Goal: Information Seeking & Learning: Compare options

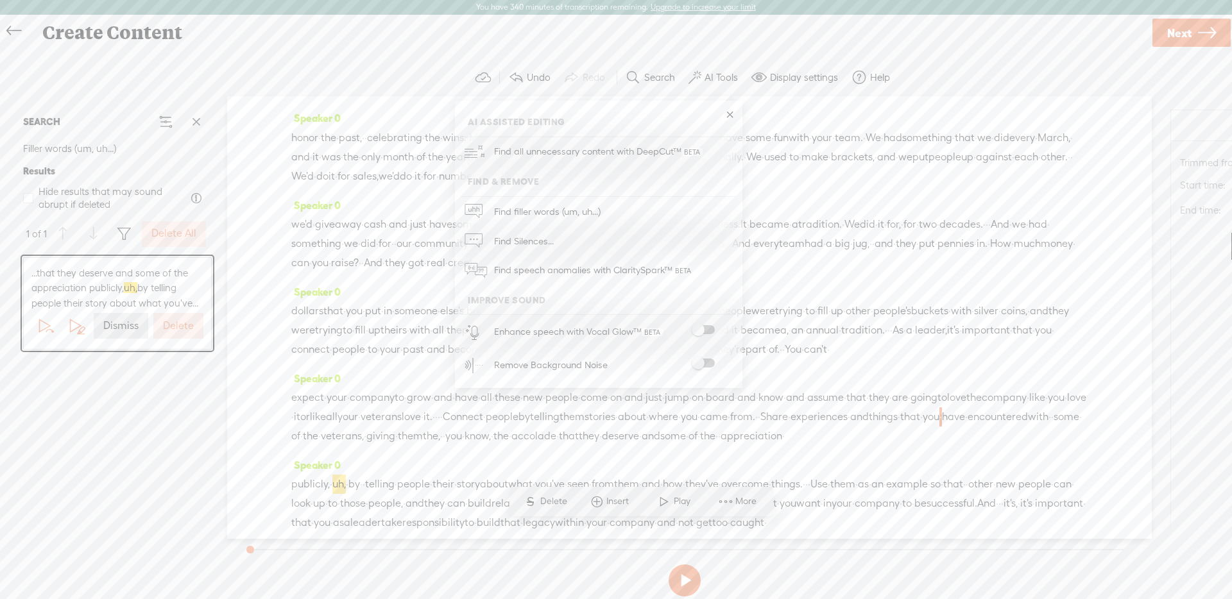
scroll to position [187, 0]
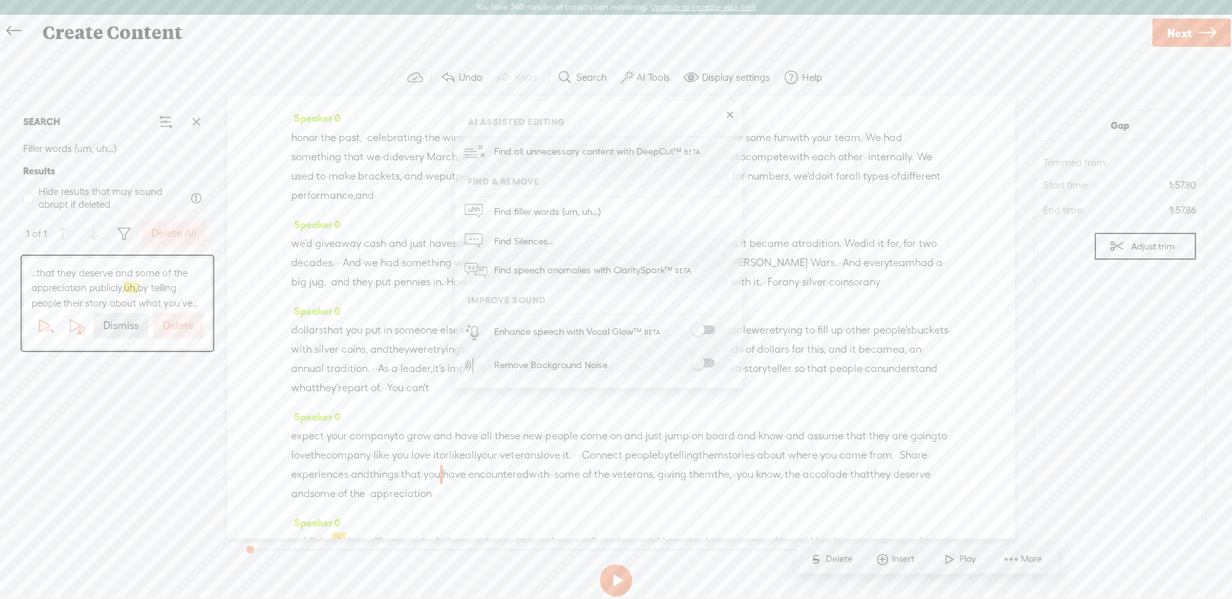
click at [503, 186] on span "against" at bounding box center [521, 176] width 36 height 19
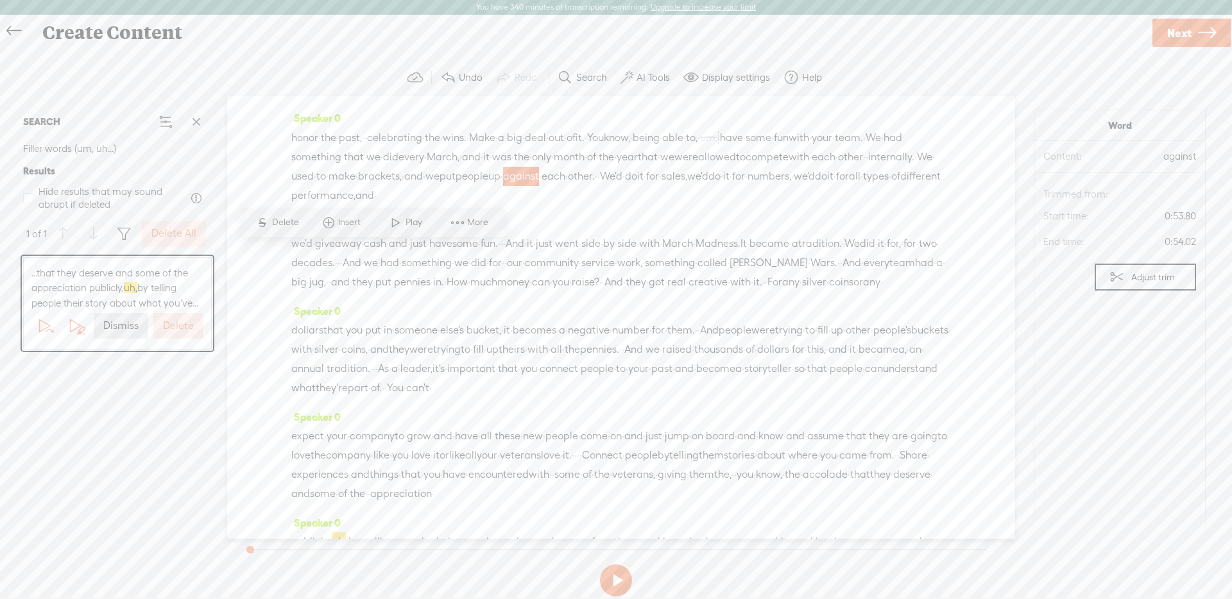
drag, startPoint x: 354, startPoint y: 255, endPoint x: 379, endPoint y: 429, distance: 175.7
click at [379, 429] on div "Speaker 0 · You · want · to · get your · ratios · right · · with · the · people…" at bounding box center [621, 317] width 788 height 443
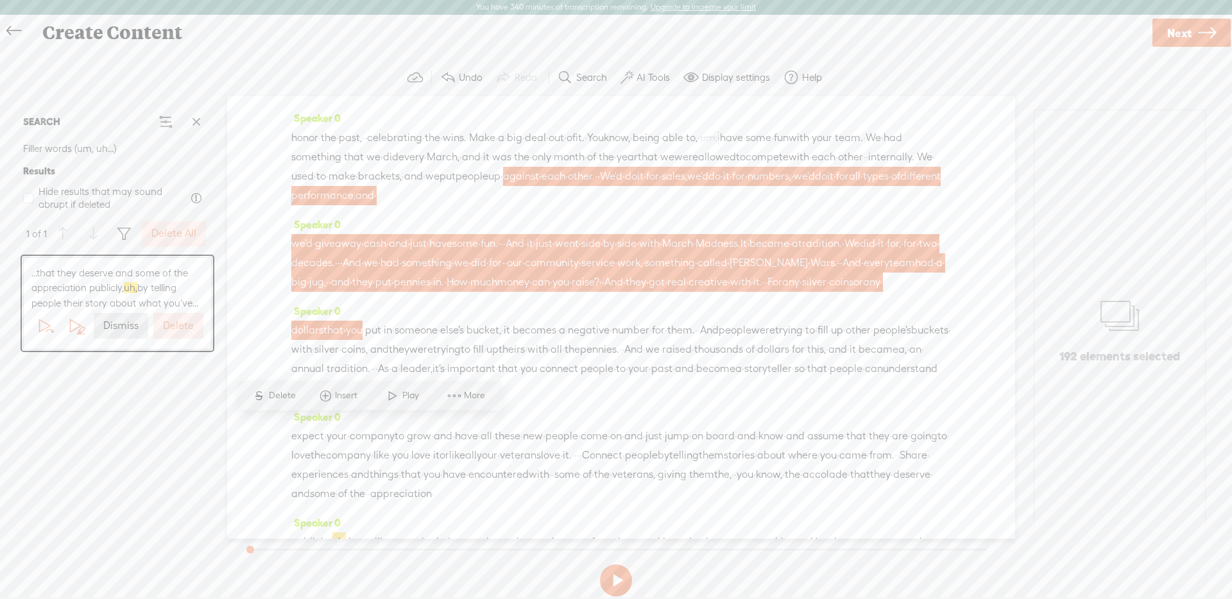
click at [812, 148] on span "your" at bounding box center [822, 137] width 21 height 19
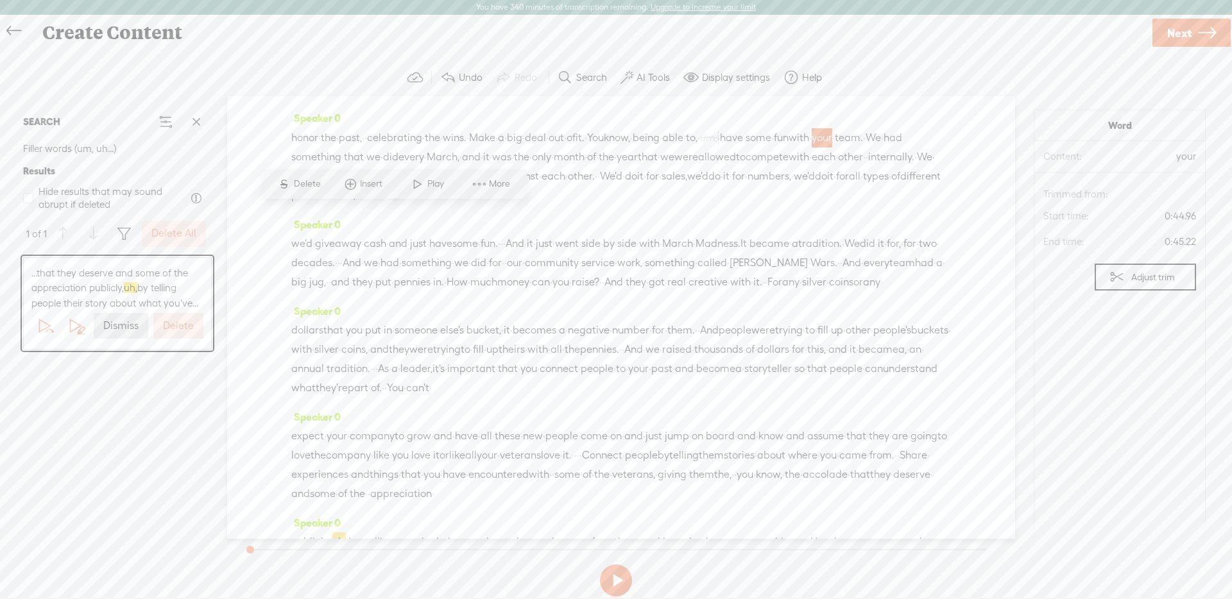
drag, startPoint x: 407, startPoint y: 209, endPoint x: 437, endPoint y: 253, distance: 53.6
click at [437, 205] on div "honor · the · past, · · celebrating · the · wins. · Make · a · big · deal · out…" at bounding box center [621, 167] width 660 height 78
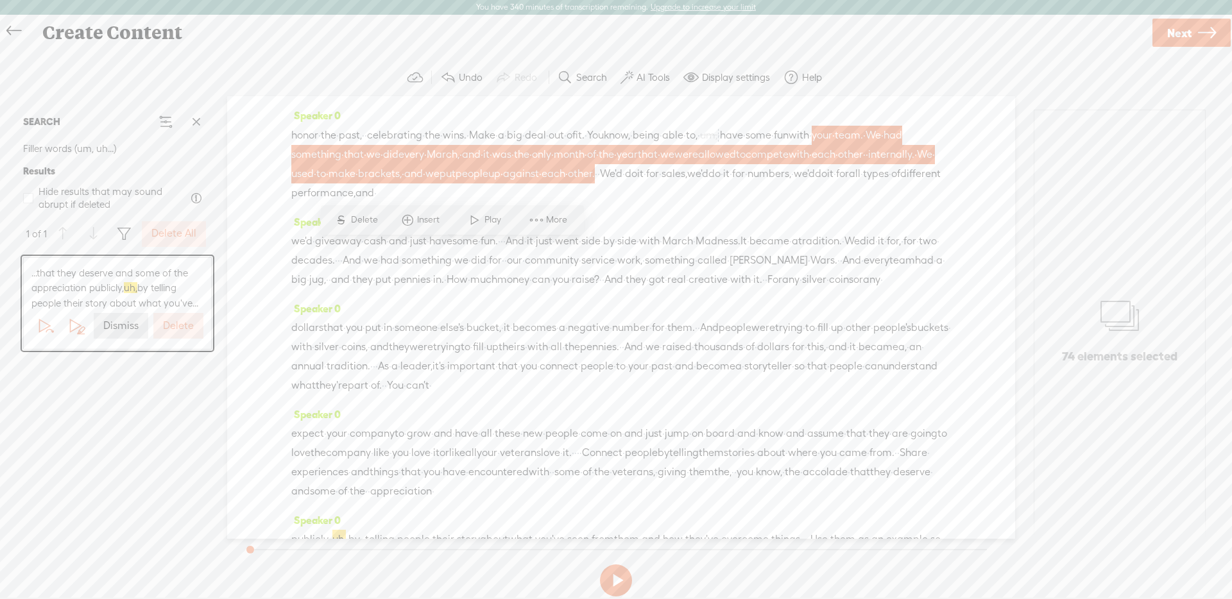
scroll to position [190, 0]
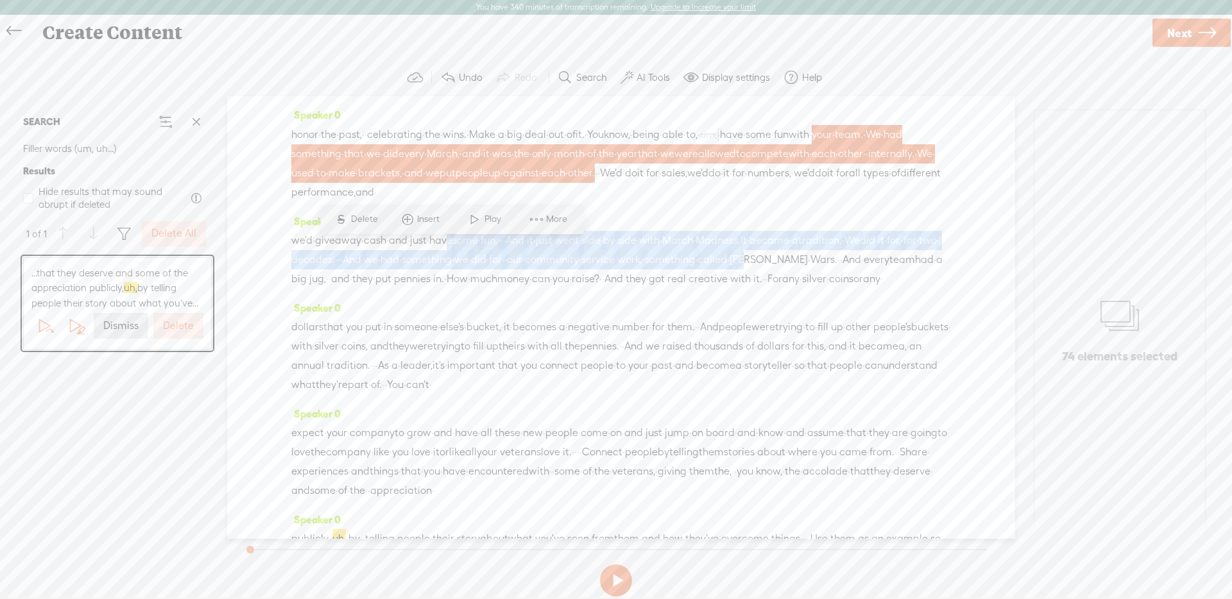
drag, startPoint x: 494, startPoint y: 320, endPoint x: 496, endPoint y: 352, distance: 32.2
click at [496, 289] on div "we'd · give away · cash · and · just · have some · fun. · · · And · it · just ·…" at bounding box center [621, 260] width 660 height 58
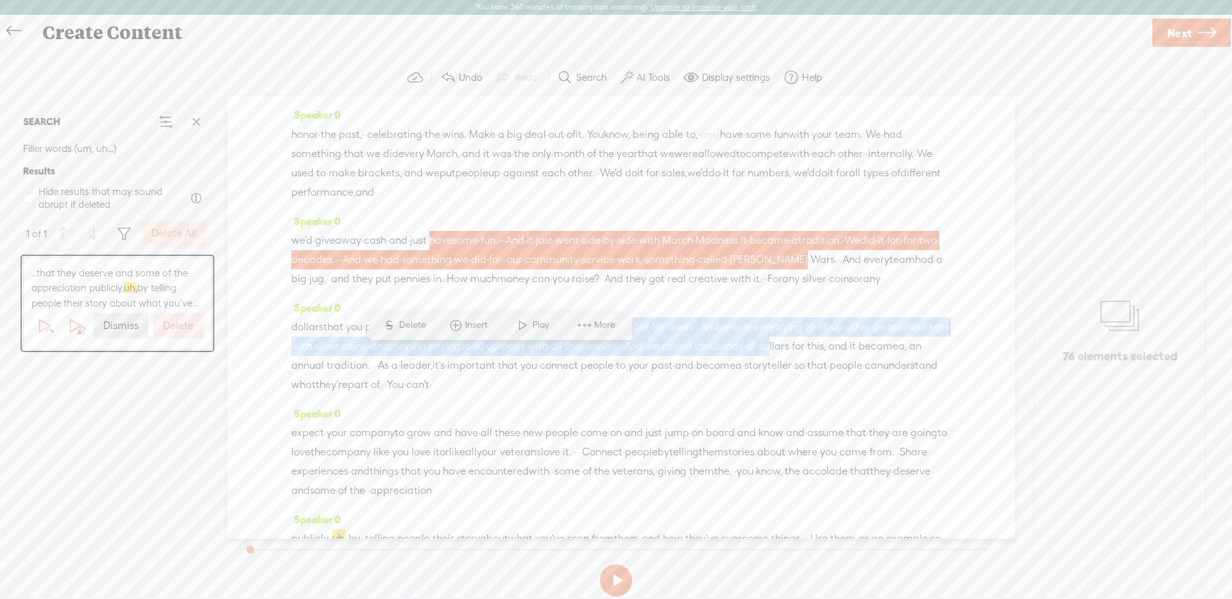
drag, startPoint x: 534, startPoint y: 422, endPoint x: 540, endPoint y: 467, distance: 44.7
click at [540, 395] on div "dollars that · you · put · in · someone · else's · bucket, · it · becomes · a ·…" at bounding box center [621, 356] width 660 height 77
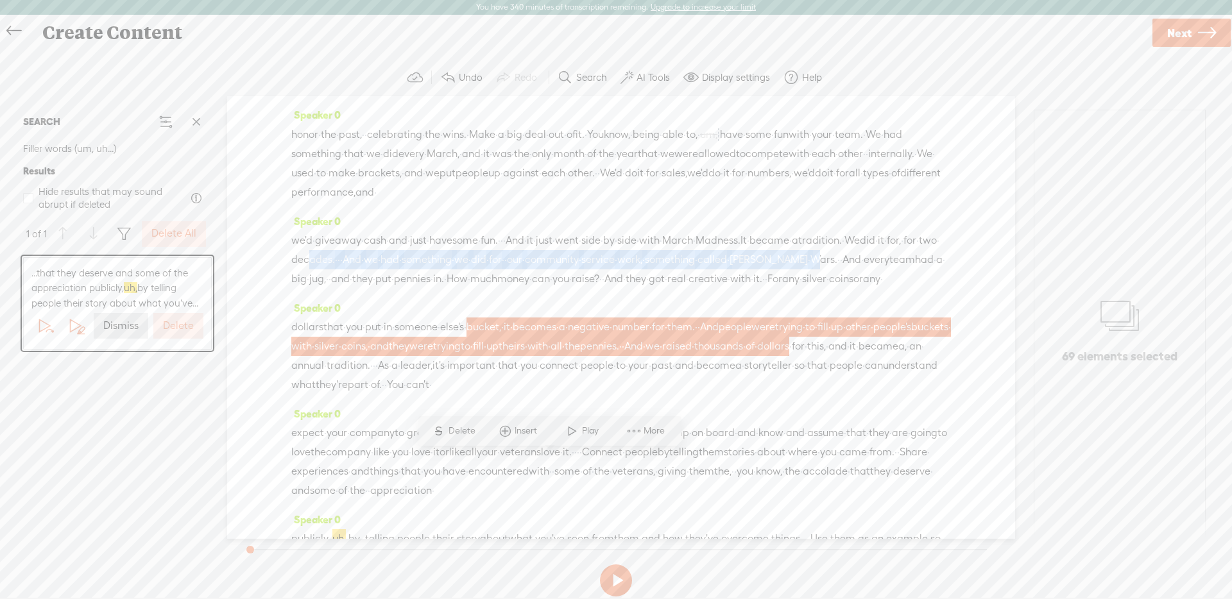
drag, startPoint x: 569, startPoint y: 338, endPoint x: 532, endPoint y: 355, distance: 40.5
click at [532, 289] on div "we'd · give away · cash · and · just · have some · fun. · · · And · it · just ·…" at bounding box center [621, 260] width 660 height 58
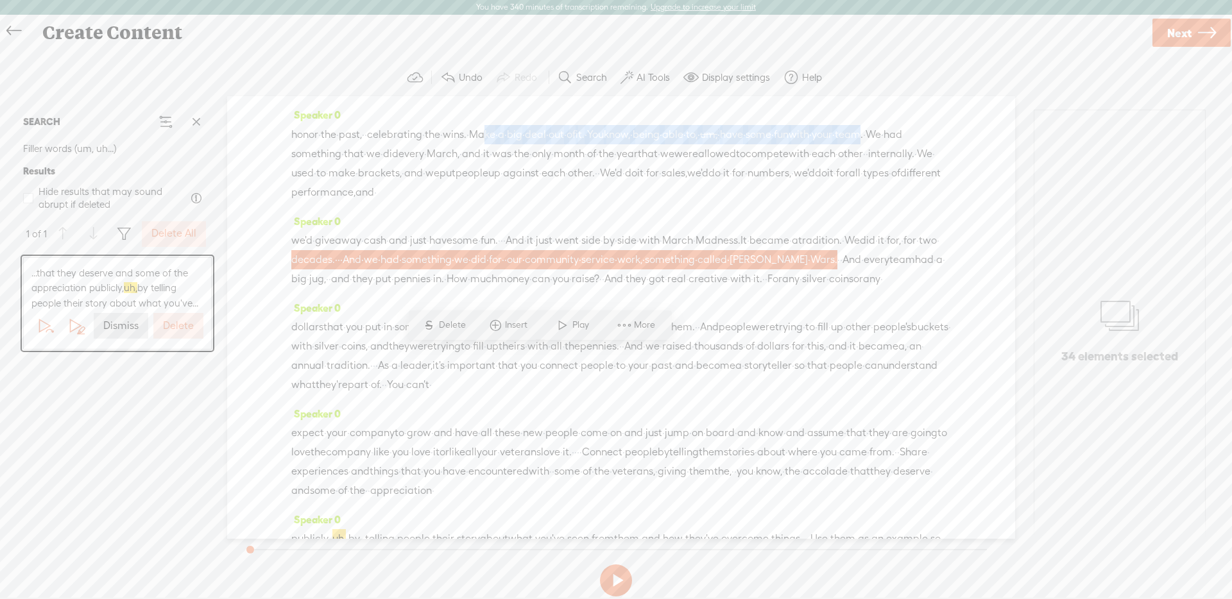
drag, startPoint x: 538, startPoint y: 191, endPoint x: 436, endPoint y: 204, distance: 103.6
click at [436, 202] on div "honor · the · past, · · celebrating · the · wins. · Make · a · big · deal · out…" at bounding box center [621, 164] width 660 height 78
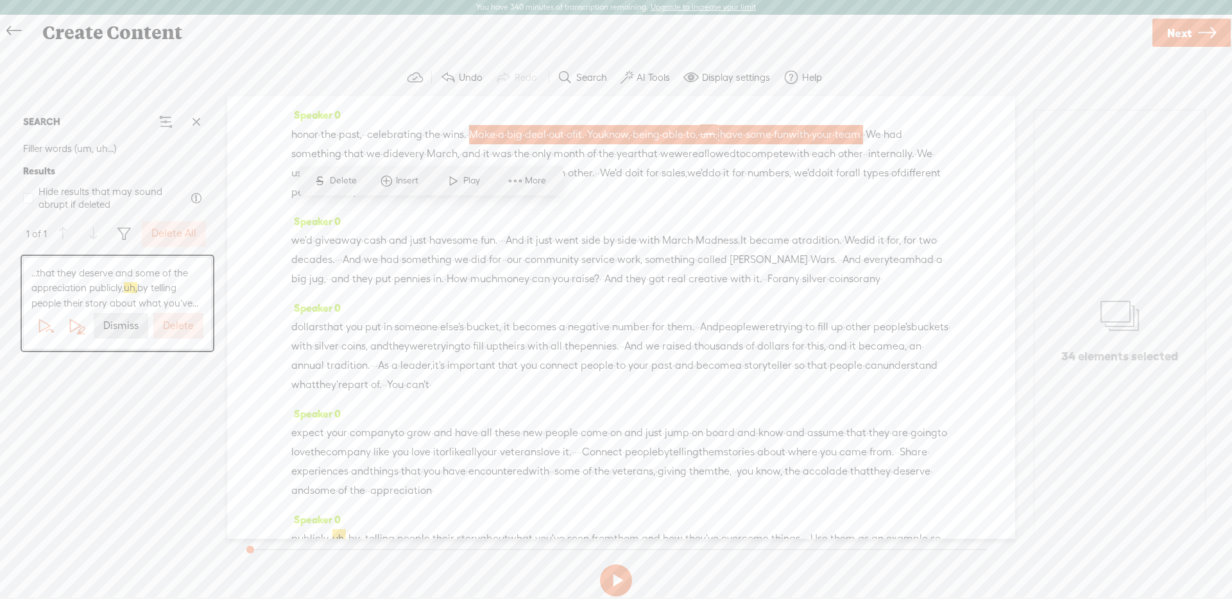
drag, startPoint x: 709, startPoint y: 210, endPoint x: 684, endPoint y: 236, distance: 35.9
click at [684, 202] on div "honor · the · past, · · celebrating · the · wins. · Make · a · big · deal · out…" at bounding box center [621, 164] width 660 height 78
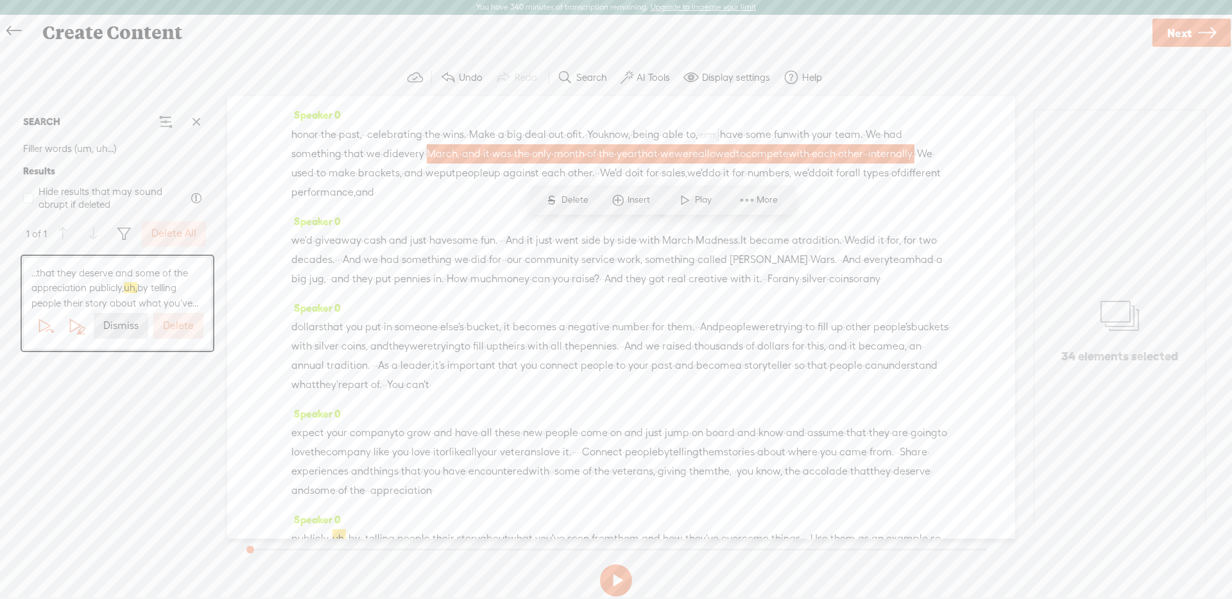
click at [422, 144] on span "celebrating" at bounding box center [394, 134] width 55 height 19
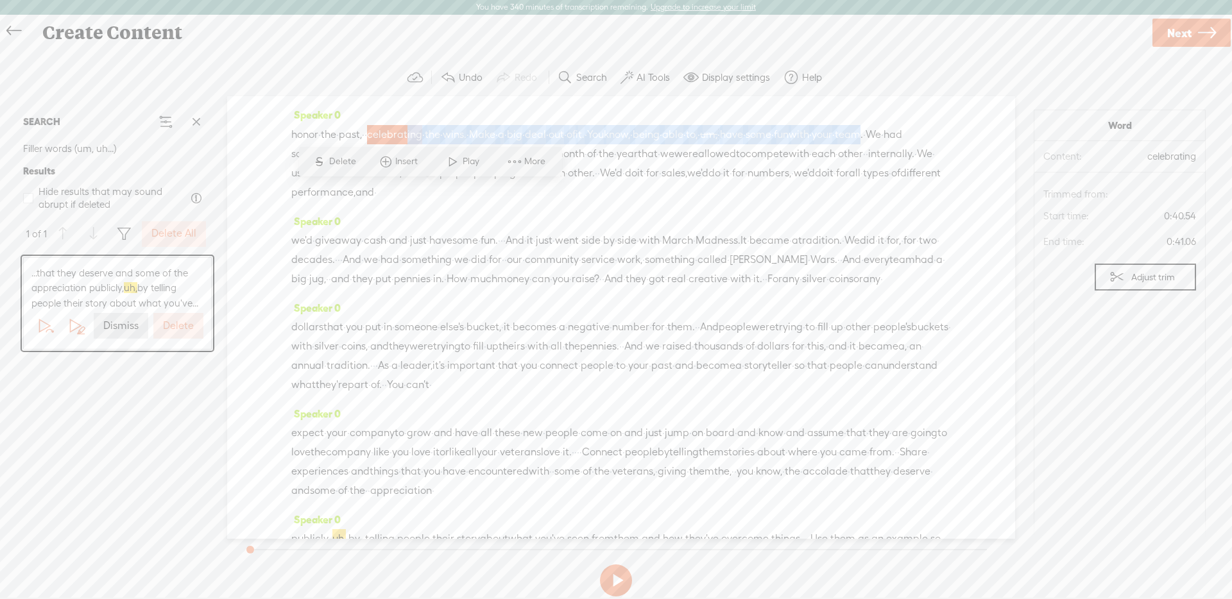
drag, startPoint x: 436, startPoint y: 195, endPoint x: 436, endPoint y: 220, distance: 24.4
click at [436, 202] on div "honor · the · past, · · celebrating · the · wins. · Make · a · big · deal · out…" at bounding box center [621, 164] width 660 height 78
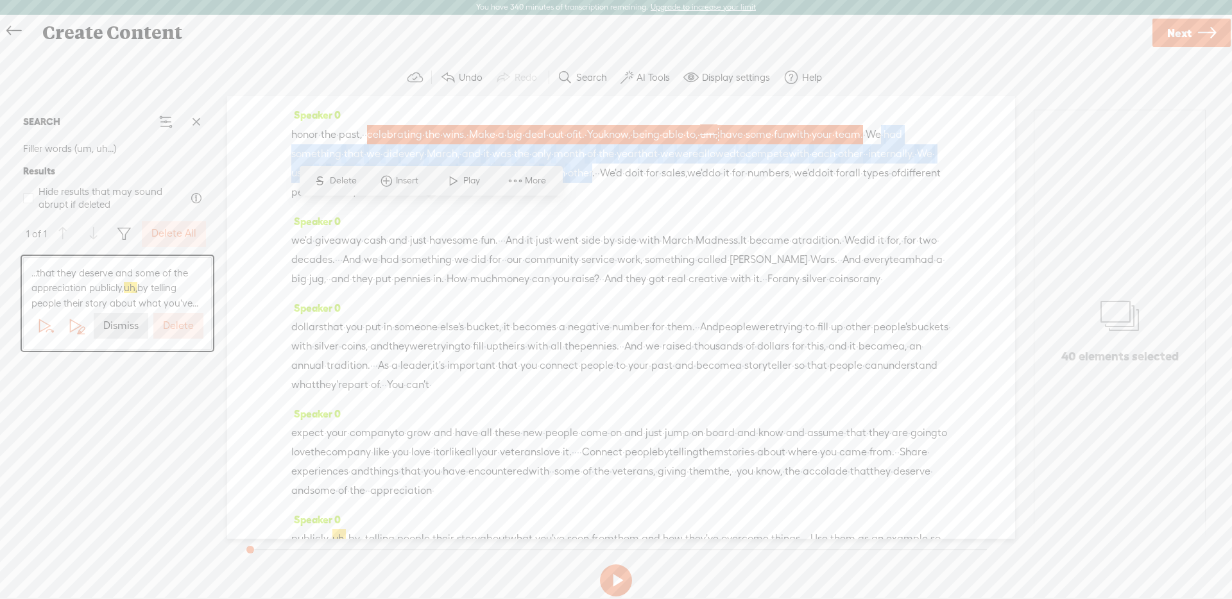
drag, startPoint x: 467, startPoint y: 216, endPoint x: 459, endPoint y: 241, distance: 27.0
click at [459, 202] on div "honor · the · past, · · celebrating · the · wins. · Make · a · big · deal · out…" at bounding box center [621, 164] width 660 height 78
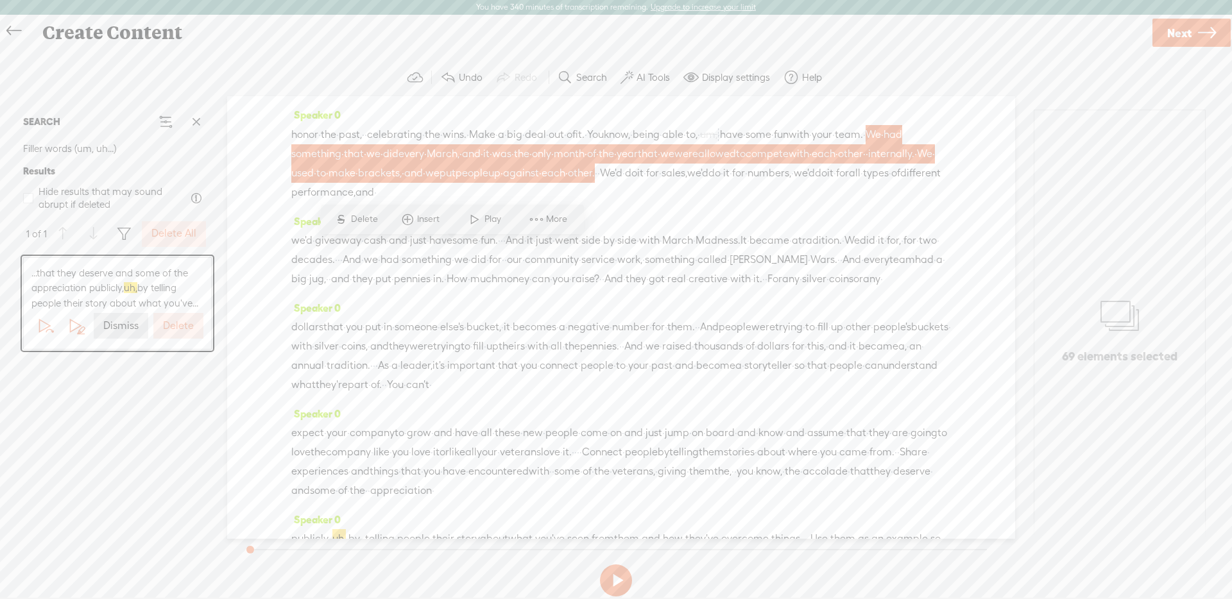
drag, startPoint x: 489, startPoint y: 255, endPoint x: 810, endPoint y: 252, distance: 320.9
click at [810, 202] on div "honor · the · past, · · celebrating · the · wins. · Make · a · big · deal · out…" at bounding box center [621, 164] width 660 height 78
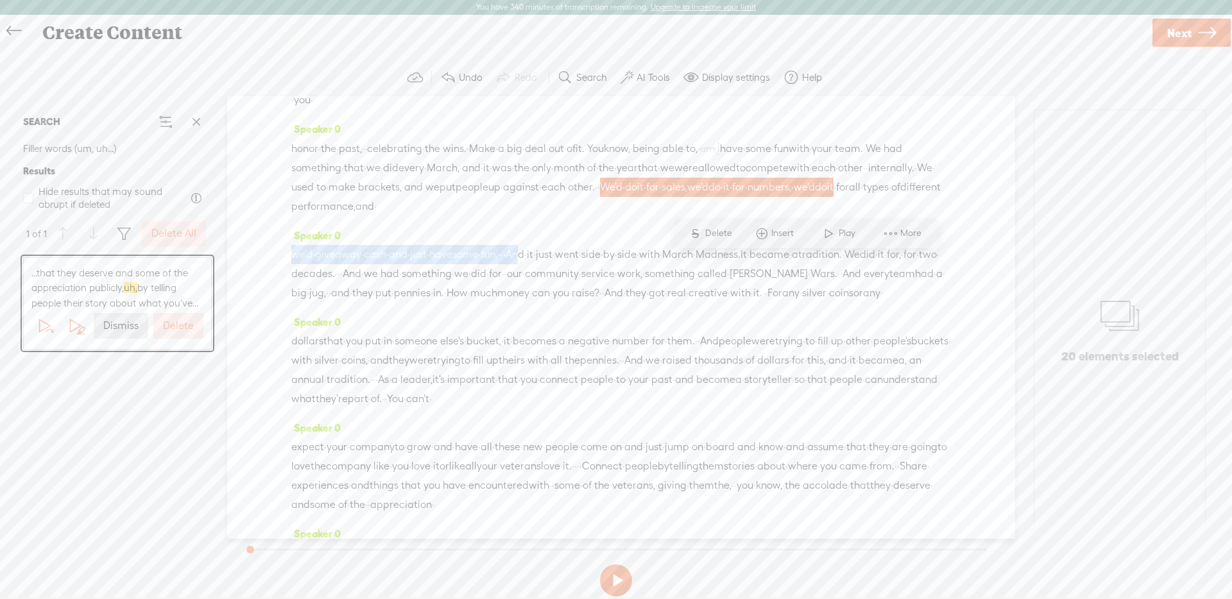
drag, startPoint x: 601, startPoint y: 318, endPoint x: 604, endPoint y: 334, distance: 15.6
click at [524, 264] on span "And" at bounding box center [515, 254] width 19 height 19
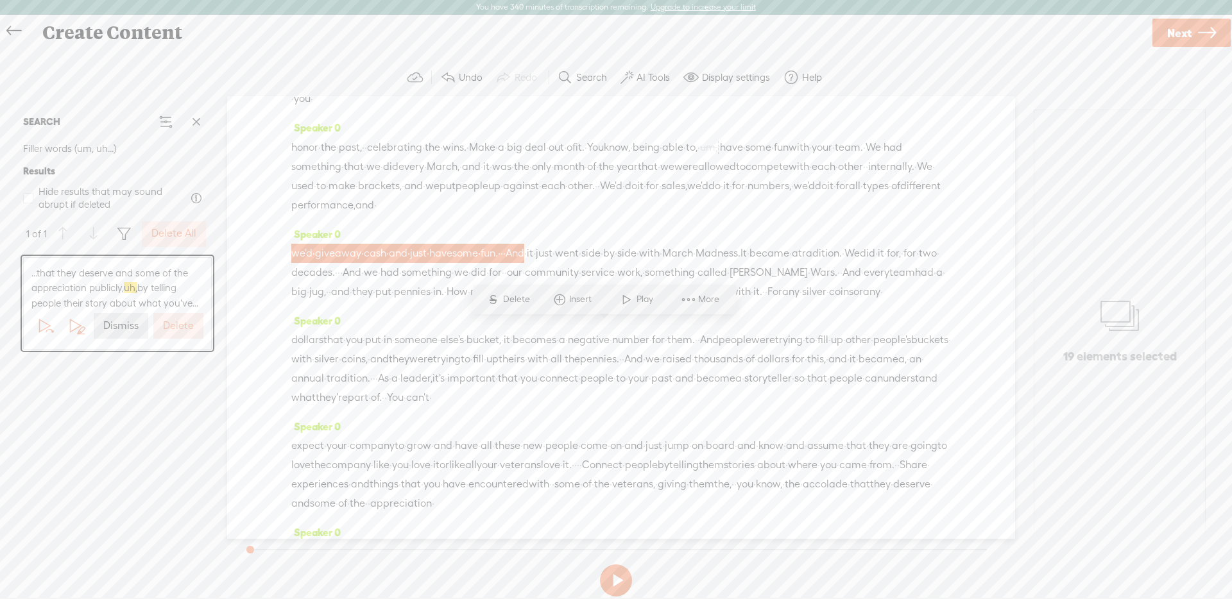
drag, startPoint x: 497, startPoint y: 263, endPoint x: 736, endPoint y: 256, distance: 238.2
click at [736, 215] on div "honor · the · past, · · celebrating · the · wins. · Make · a · big · deal · out…" at bounding box center [621, 176] width 660 height 78
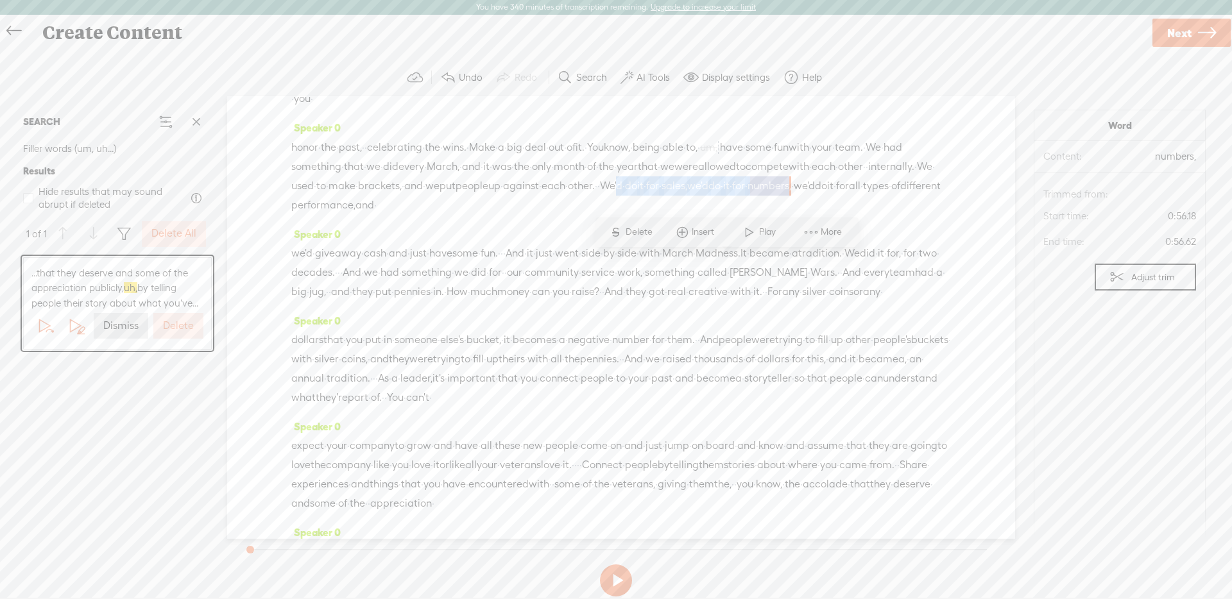
drag, startPoint x: 712, startPoint y: 263, endPoint x: 498, endPoint y: 264, distance: 214.4
click at [498, 215] on div "honor · the · past, · · celebrating · the · wins. · Make · a · big · deal · out…" at bounding box center [621, 176] width 660 height 78
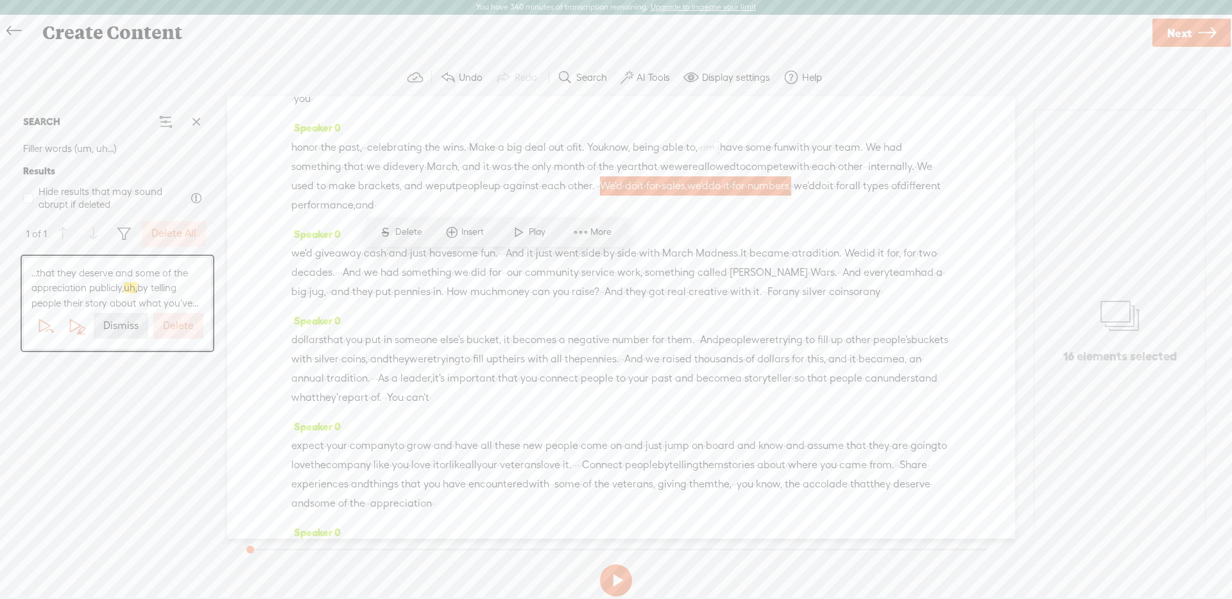
click at [600, 196] on span "We'd" at bounding box center [611, 186] width 22 height 19
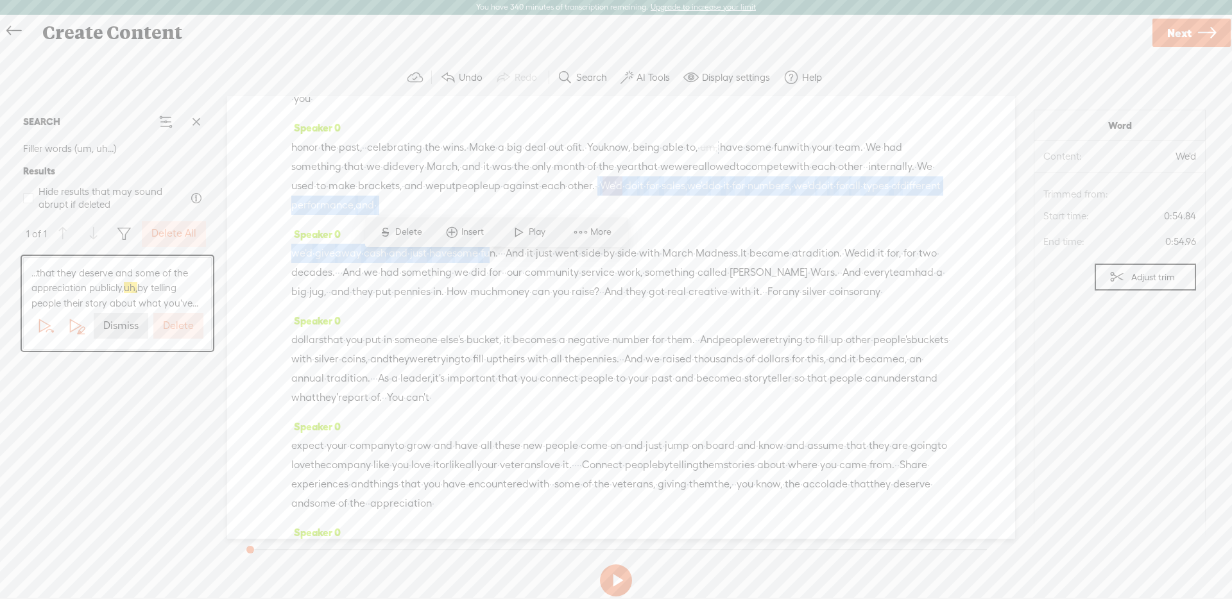
drag, startPoint x: 709, startPoint y: 265, endPoint x: 556, endPoint y: 330, distance: 165.9
click at [556, 330] on div "Speaker 0 · You · want · to · get your · ratios · right · · with · the · people…" at bounding box center [621, 317] width 788 height 443
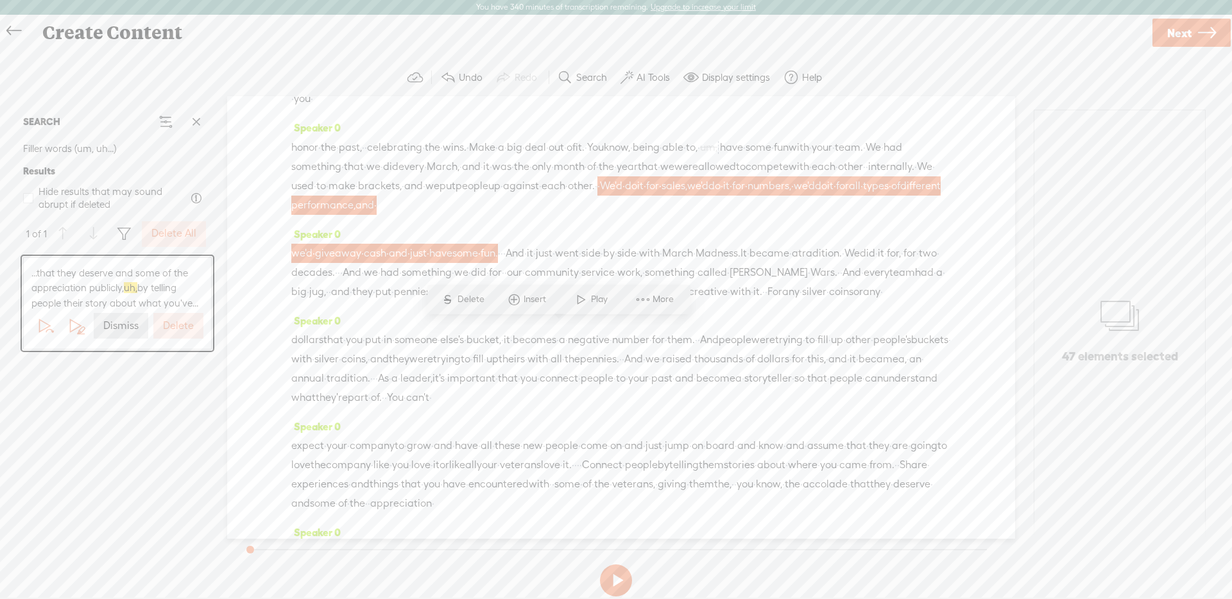
scroll to position [178, 0]
click at [524, 263] on span "And" at bounding box center [515, 252] width 19 height 19
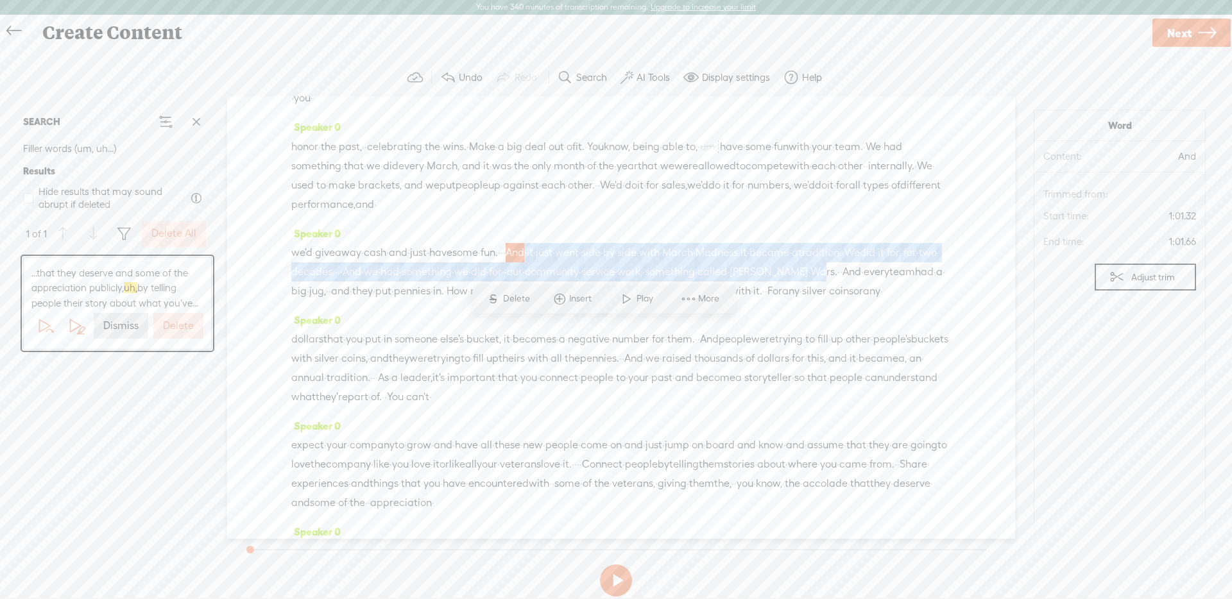
drag, startPoint x: 610, startPoint y: 323, endPoint x: 536, endPoint y: 368, distance: 86.6
click at [536, 301] on div "we'd · give away · cash · and · just · have some · fun. · · · And · it · just ·…" at bounding box center [621, 272] width 660 height 58
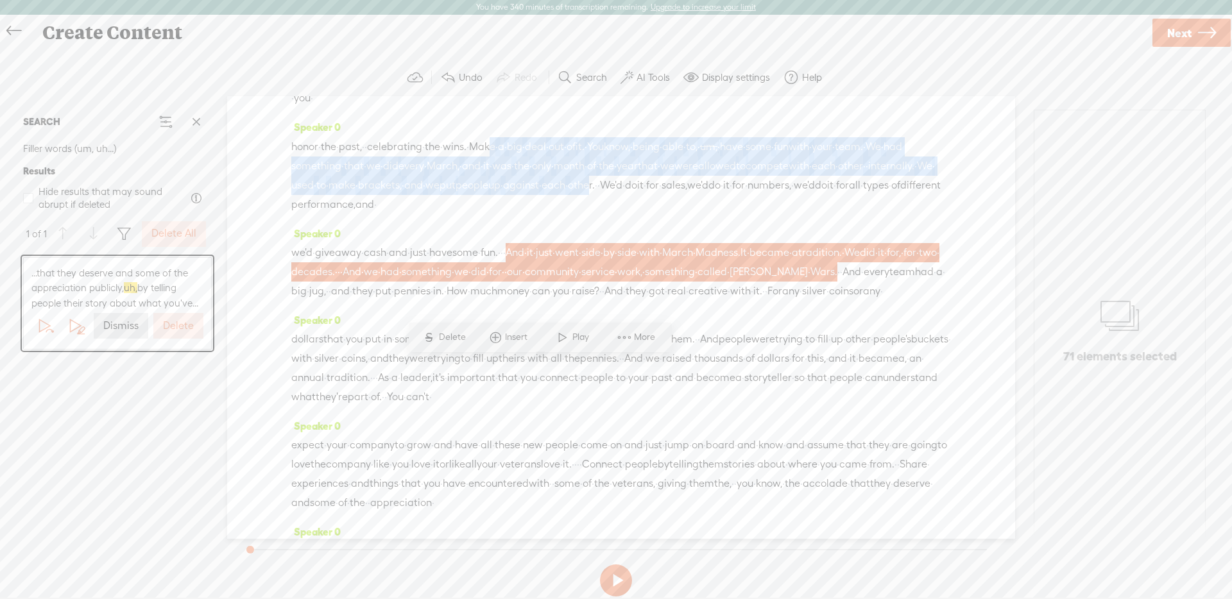
drag, startPoint x: 547, startPoint y: 202, endPoint x: 453, endPoint y: 268, distance: 114.7
click at [453, 214] on div "honor · the · past, · · celebrating · the · wins. · Make · a · big · deal · out…" at bounding box center [621, 176] width 660 height 78
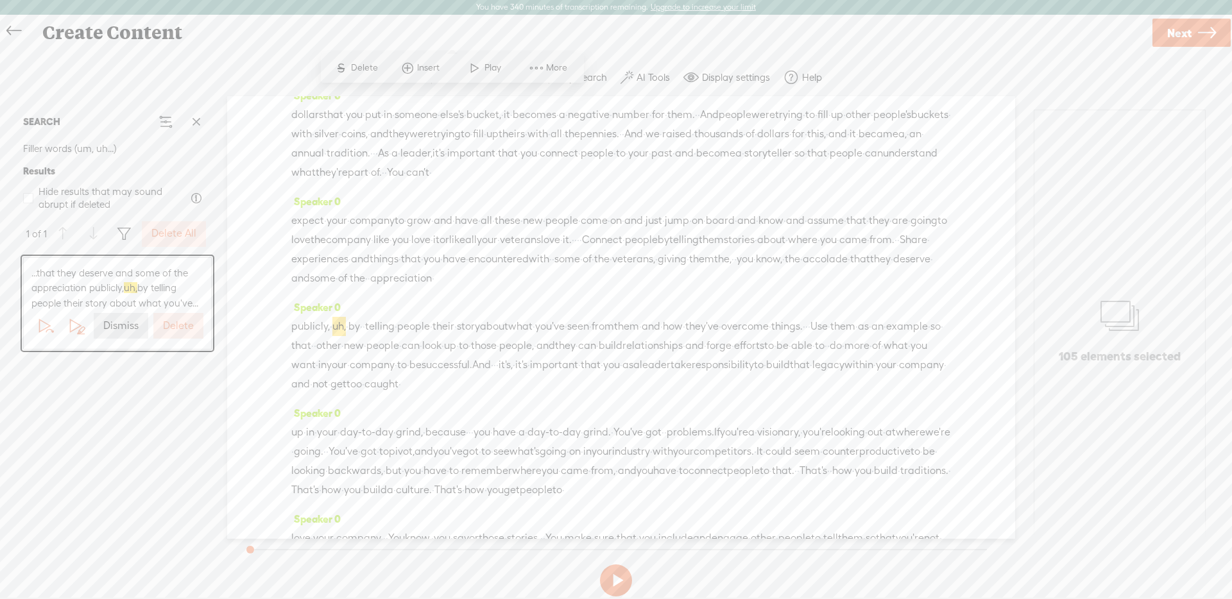
scroll to position [403, 0]
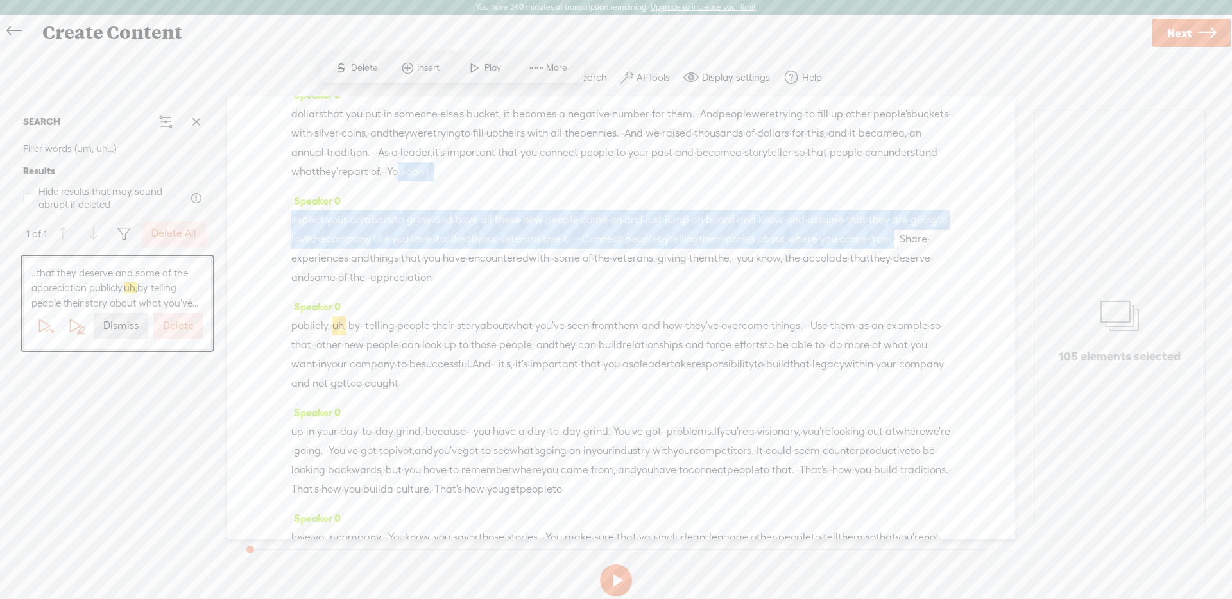
drag, startPoint x: 487, startPoint y: 285, endPoint x: 673, endPoint y: 376, distance: 207.8
click at [673, 376] on div "Speaker 0 · You · want · to · get your · ratios · right · · with · the · people…" at bounding box center [621, 317] width 788 height 443
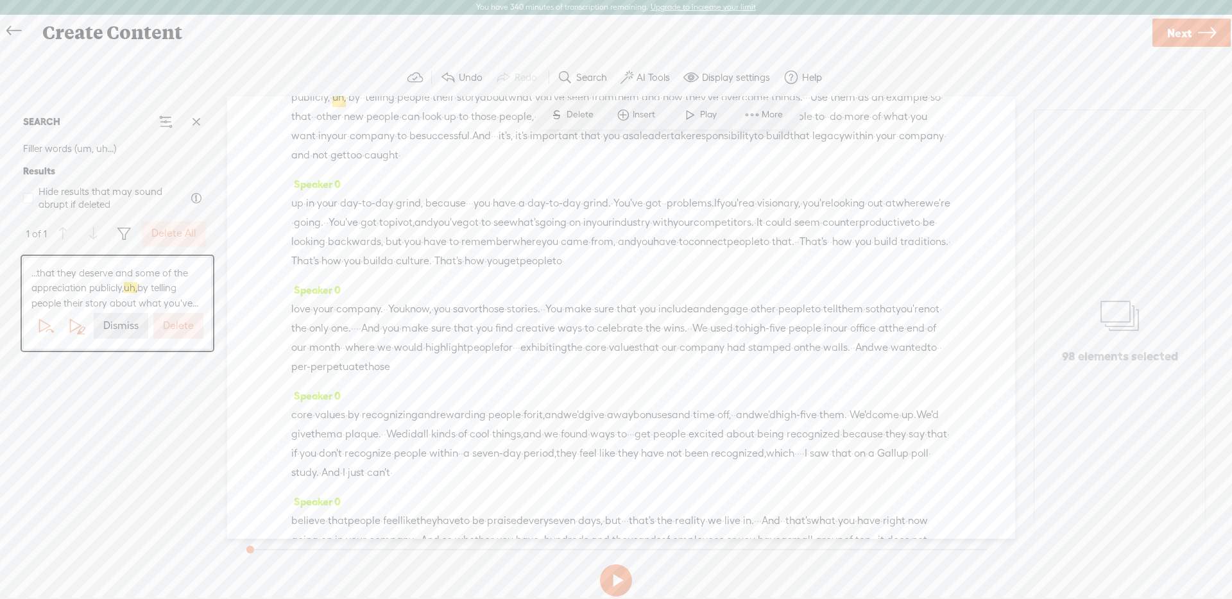
scroll to position [636, 0]
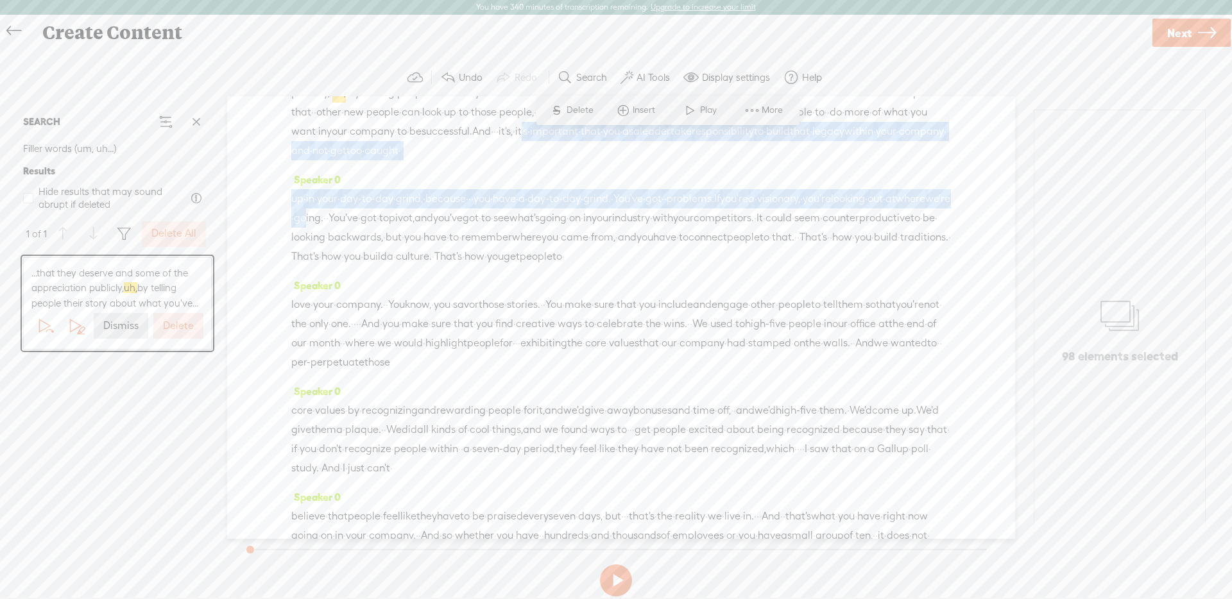
drag, startPoint x: 442, startPoint y: 288, endPoint x: 548, endPoint y: 374, distance: 136.4
click at [548, 374] on div "Speaker 0 · You · want · to · get your · ratios · right · · with · the · people…" at bounding box center [621, 317] width 788 height 443
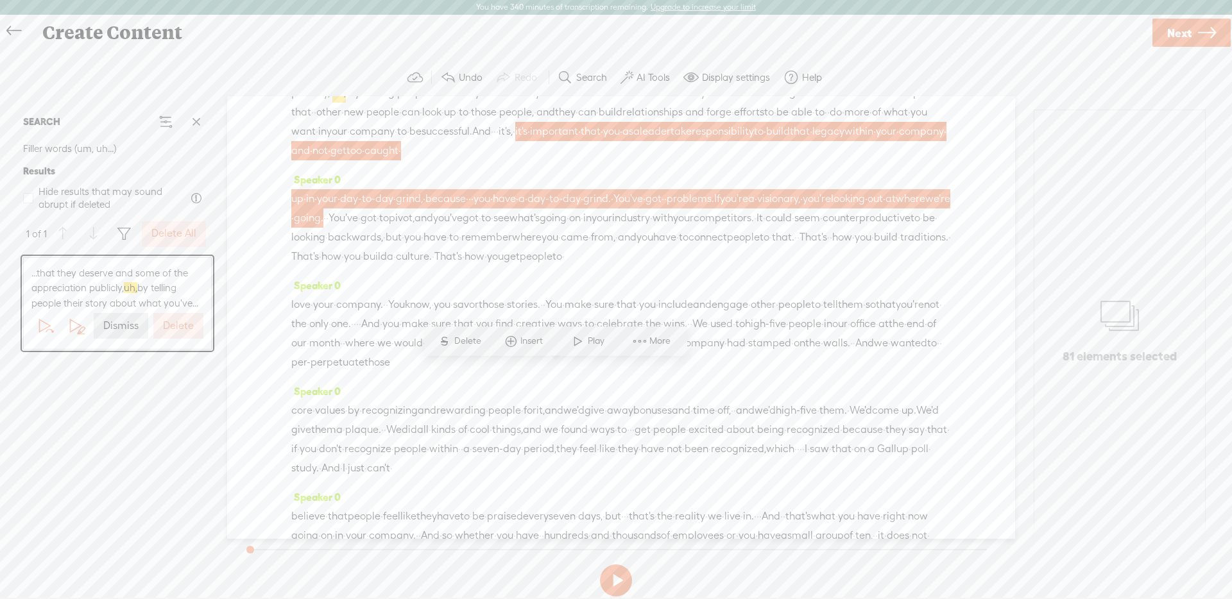
scroll to position [637, 0]
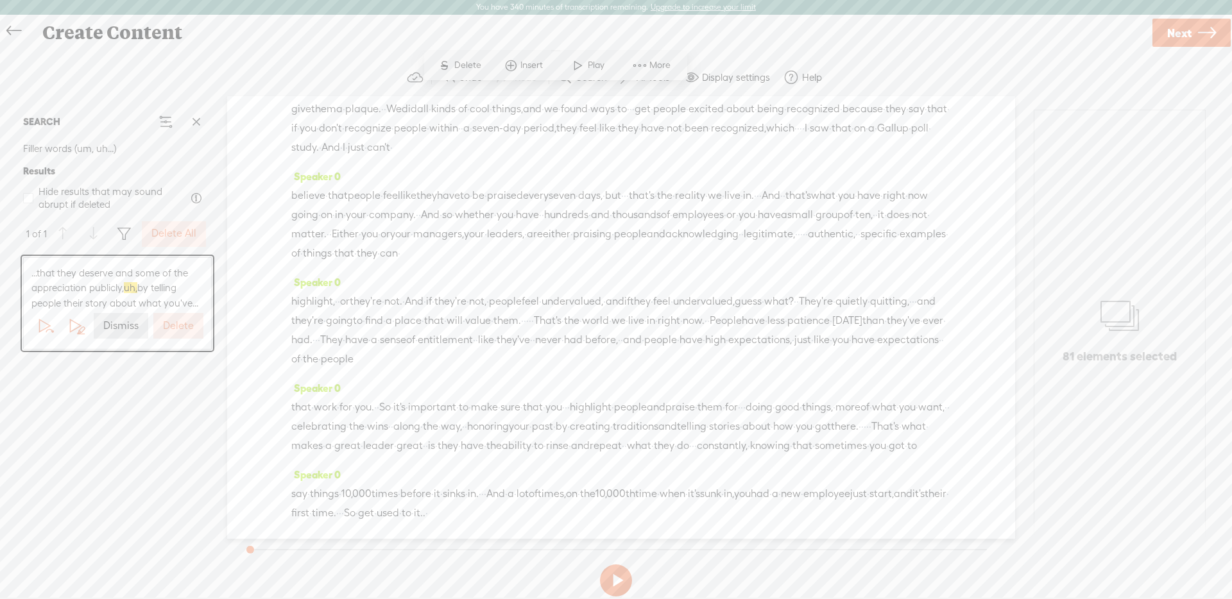
click at [821, 32] on span "·" at bounding box center [822, 22] width 3 height 19
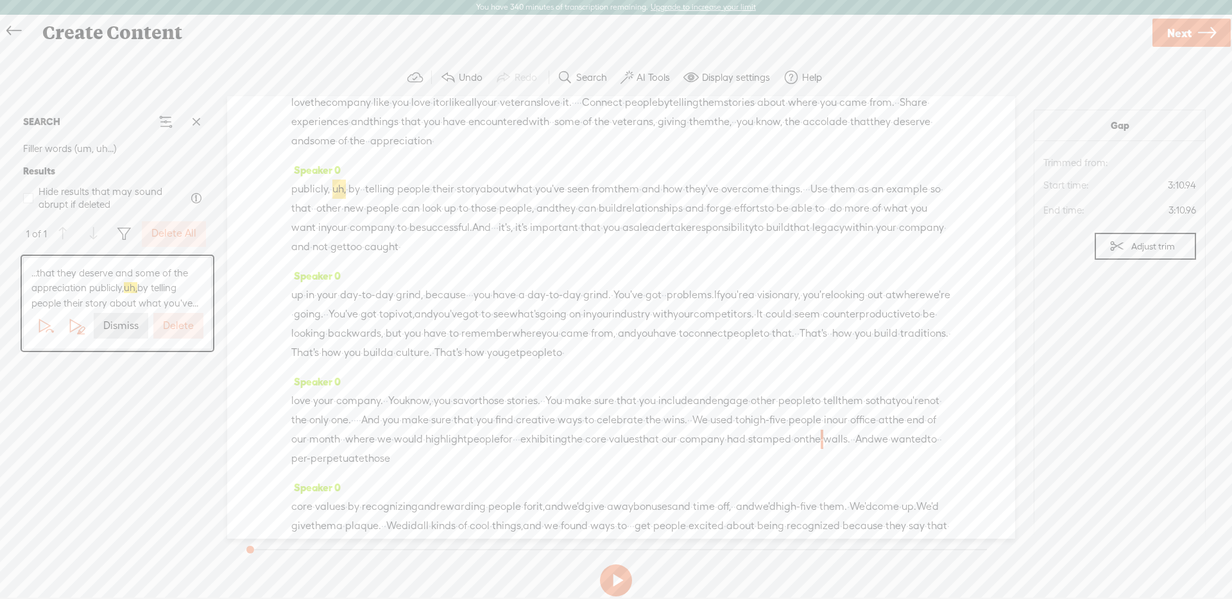
scroll to position [541, 0]
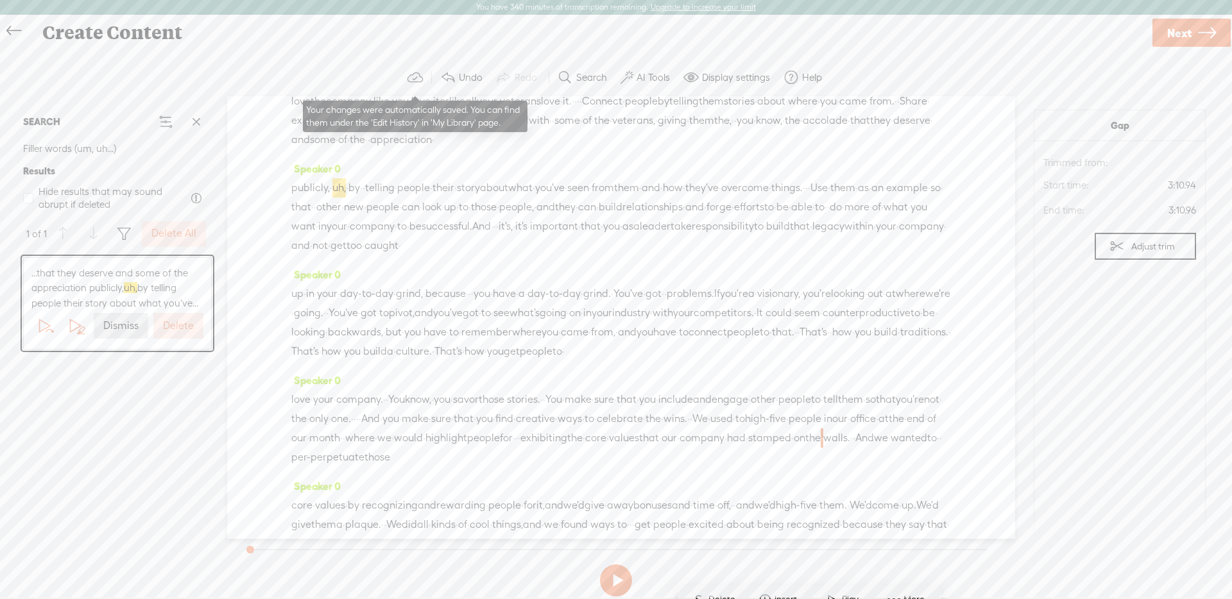
click at [408, 68] on button at bounding box center [415, 78] width 26 height 26
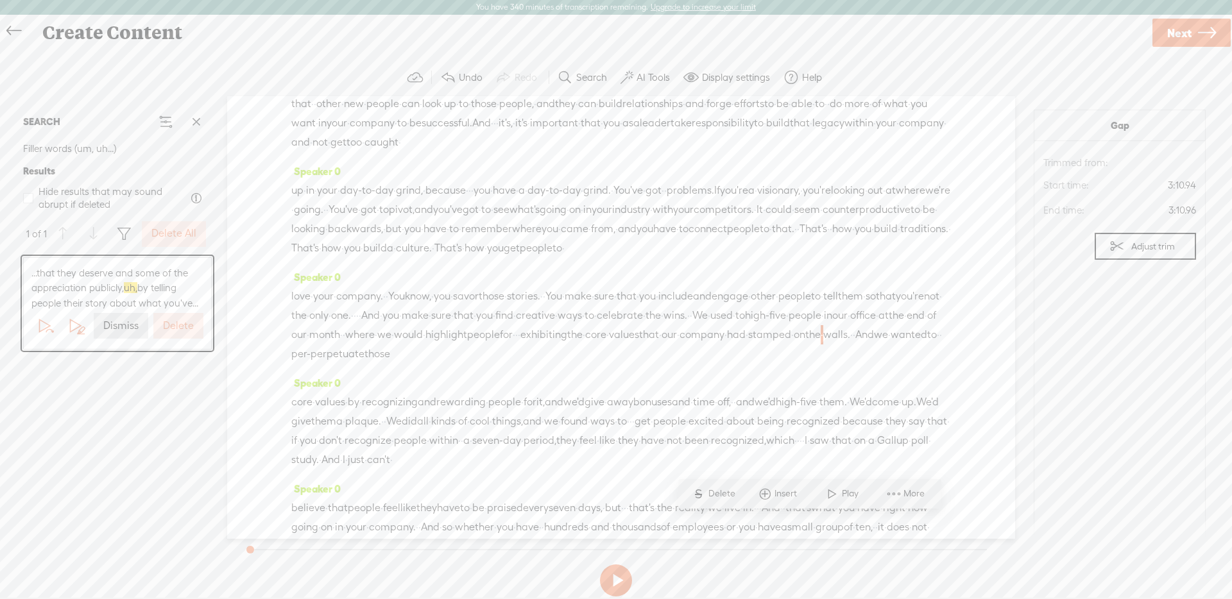
scroll to position [647, 0]
drag, startPoint x: 336, startPoint y: 133, endPoint x: 381, endPoint y: 246, distance: 121.6
click at [381, 246] on div "Speaker 0 · You · want · to · get your · ratios · right · · with · the · people…" at bounding box center [621, 317] width 788 height 443
click at [340, 203] on span "·" at bounding box center [339, 193] width 3 height 19
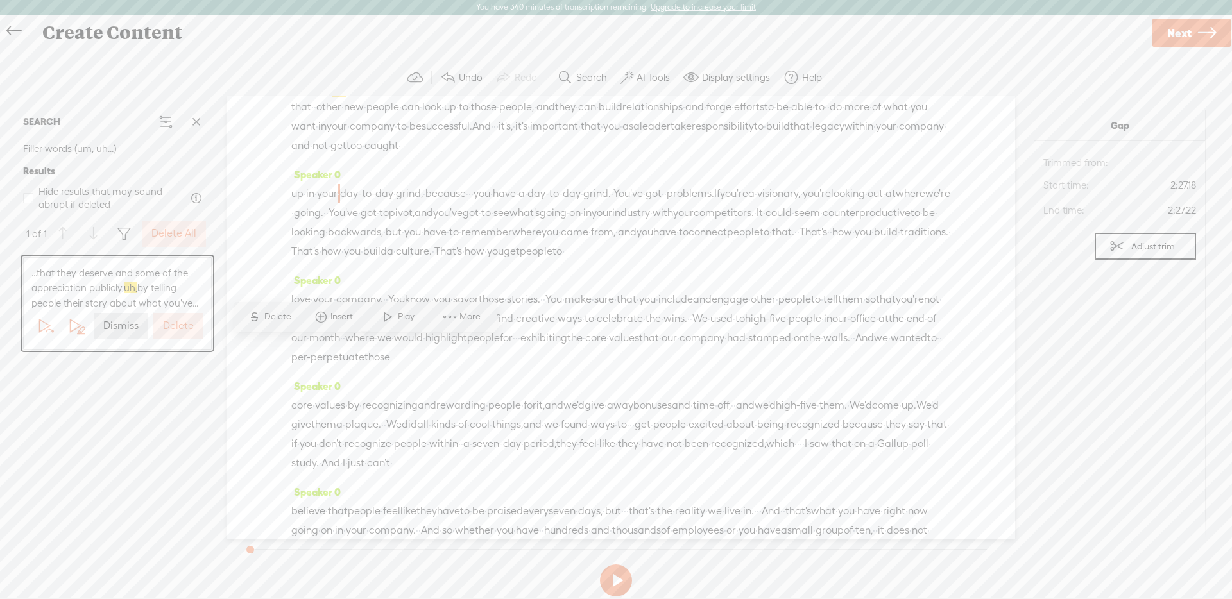
drag, startPoint x: 375, startPoint y: 140, endPoint x: 382, endPoint y: 273, distance: 133.7
click at [382, 273] on div "Speaker 0 · You · want · to · get your · ratios · right · · with · the · people…" at bounding box center [621, 317] width 788 height 443
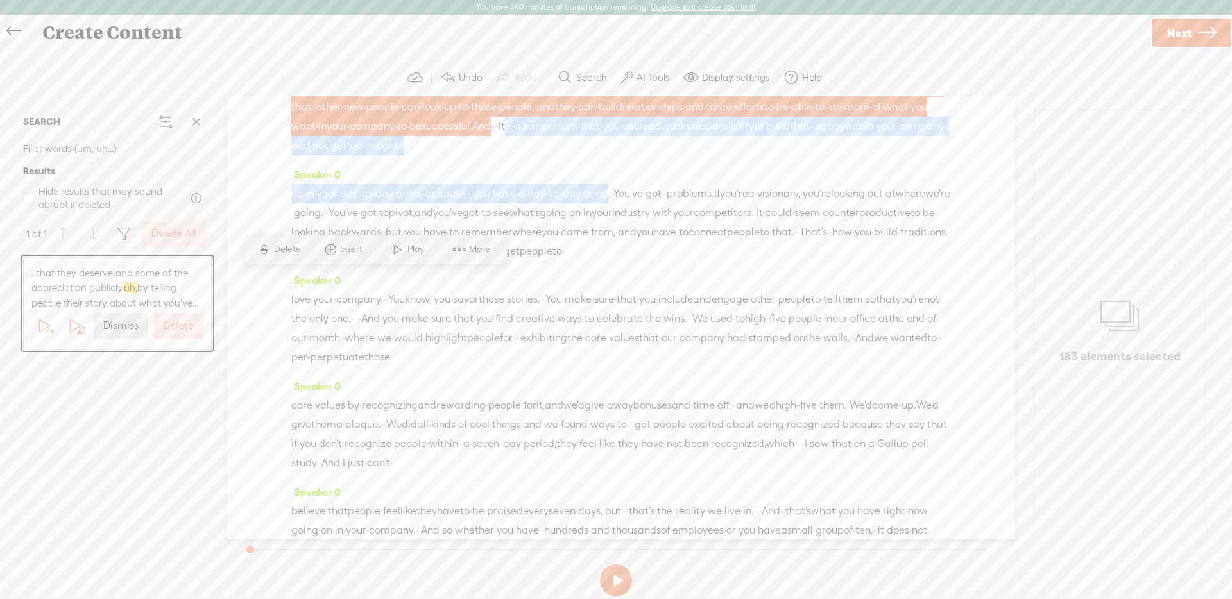
drag, startPoint x: 424, startPoint y: 297, endPoint x: 707, endPoint y: 350, distance: 287.3
click at [707, 350] on div "Speaker 0 · You · want · to · get your · ratios · right · · with · the · people…" at bounding box center [621, 317] width 788 height 443
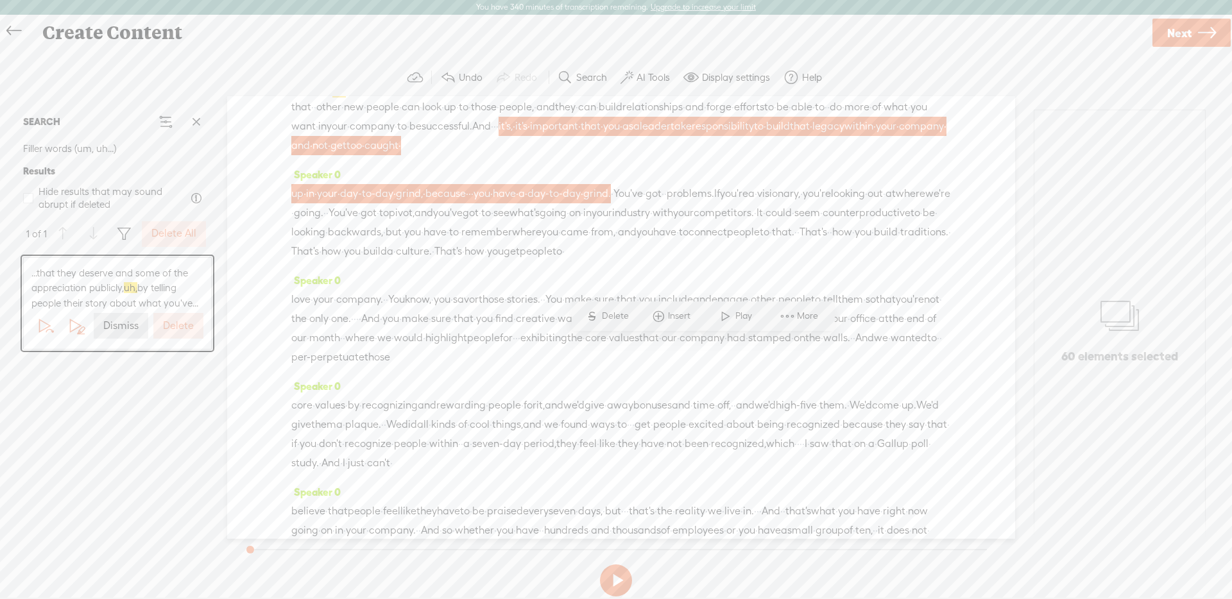
scroll to position [642, 0]
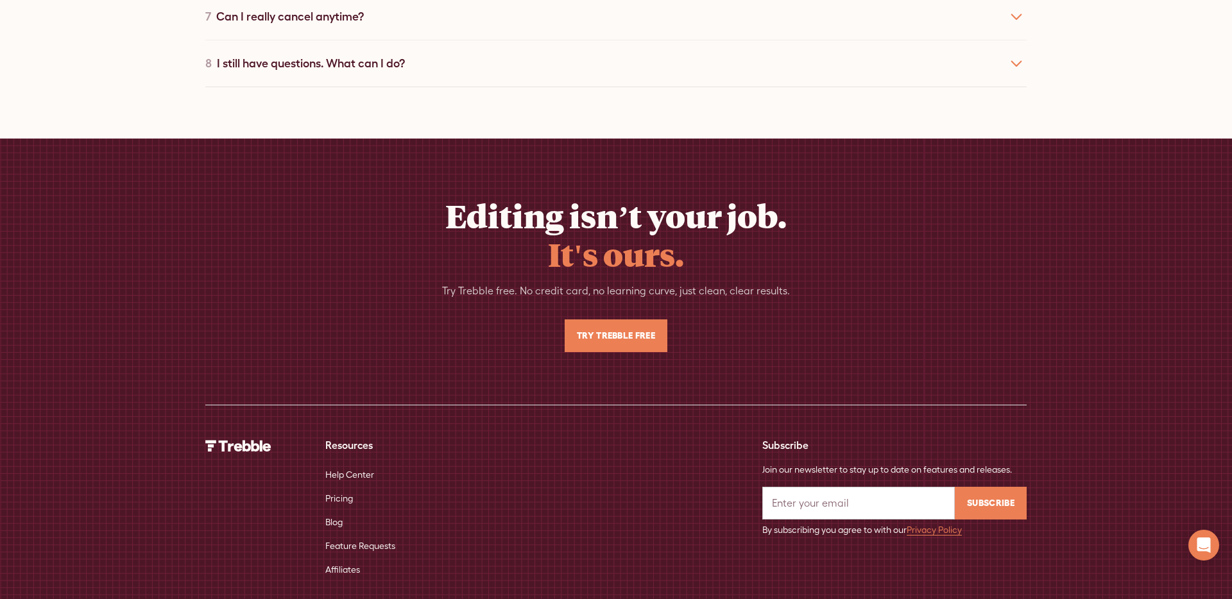
scroll to position [5144, 0]
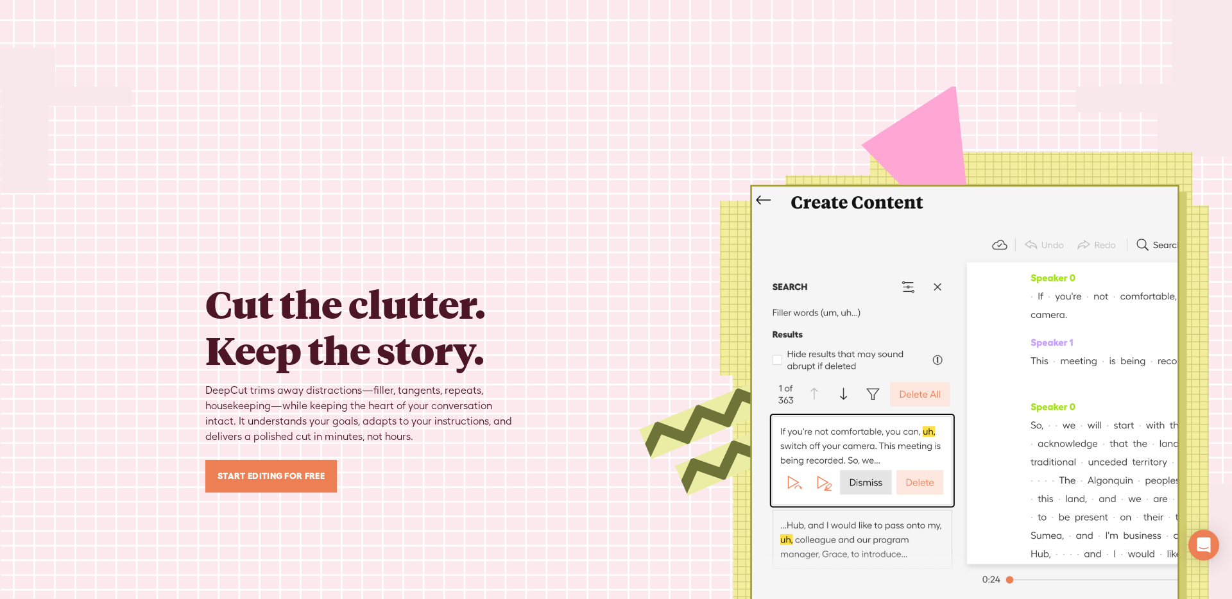
scroll to position [931, 0]
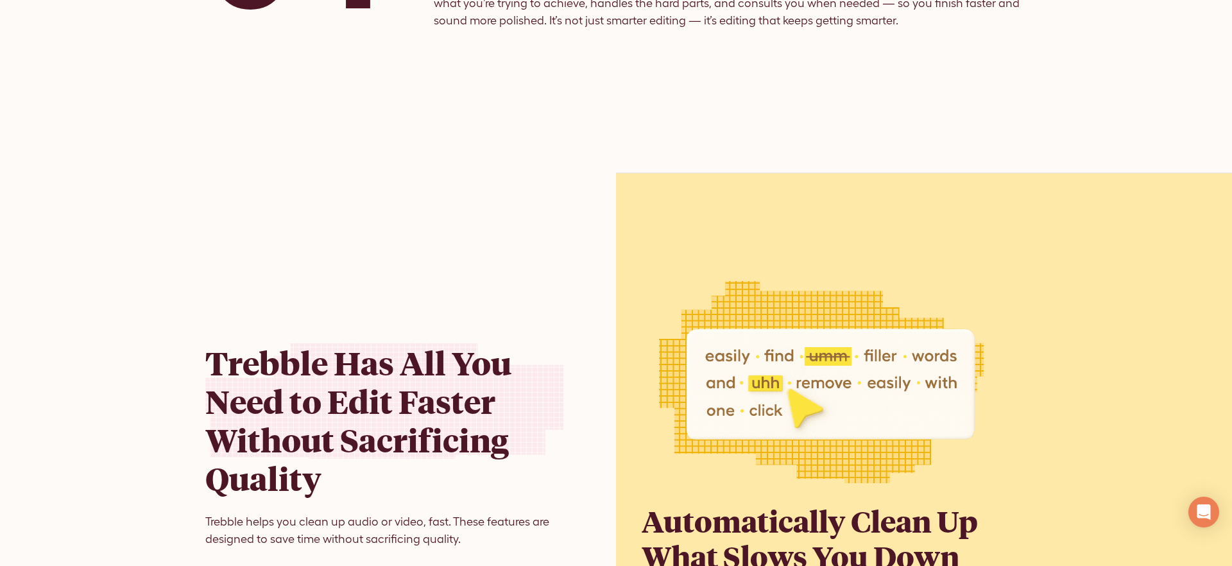
scroll to position [2440, 0]
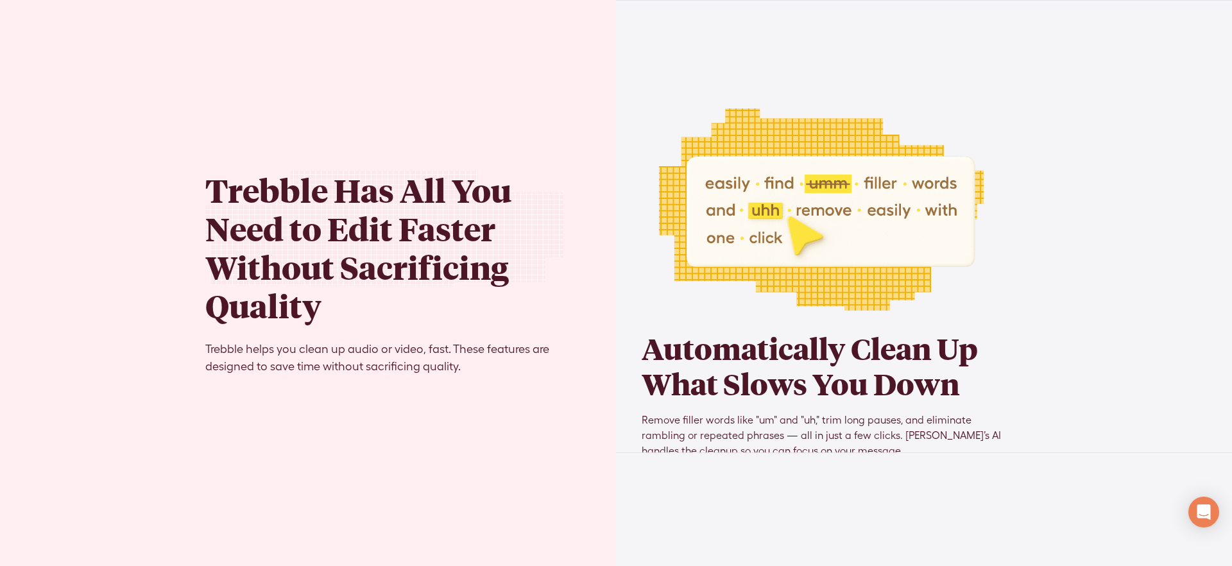
scroll to position [2725, 0]
click at [740, 146] on img at bounding box center [821, 209] width 359 height 202
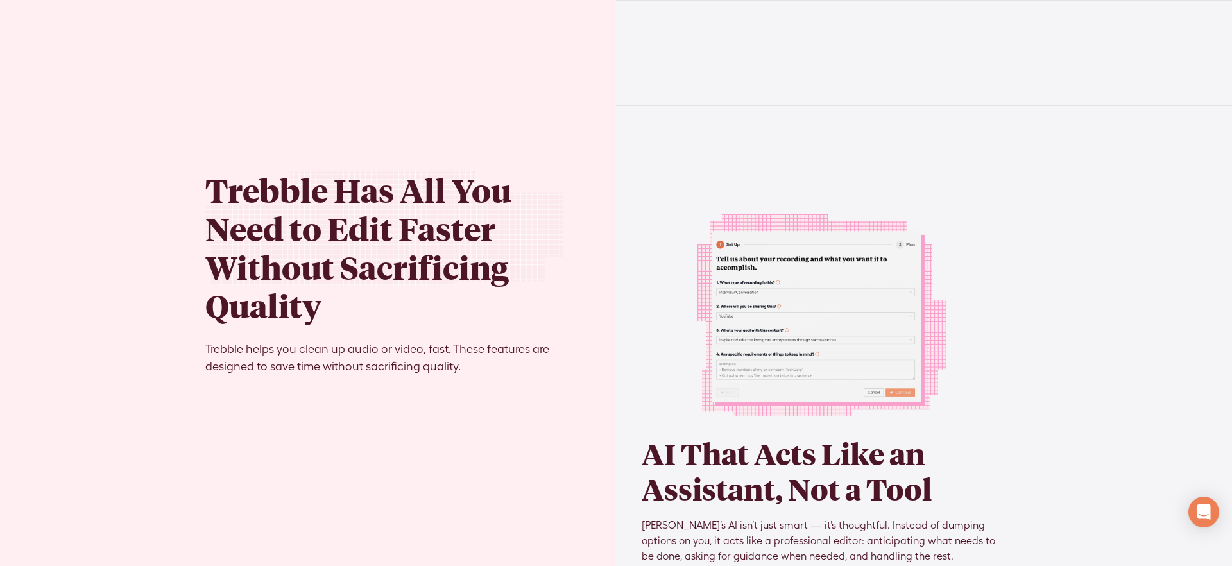
scroll to position [4241, 0]
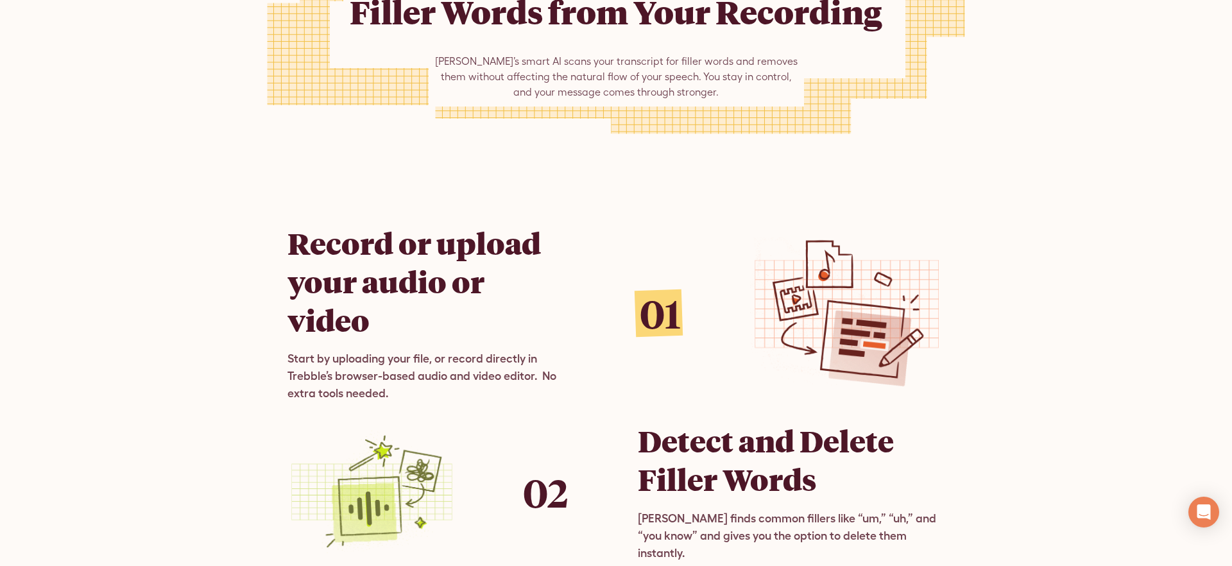
scroll to position [755, 0]
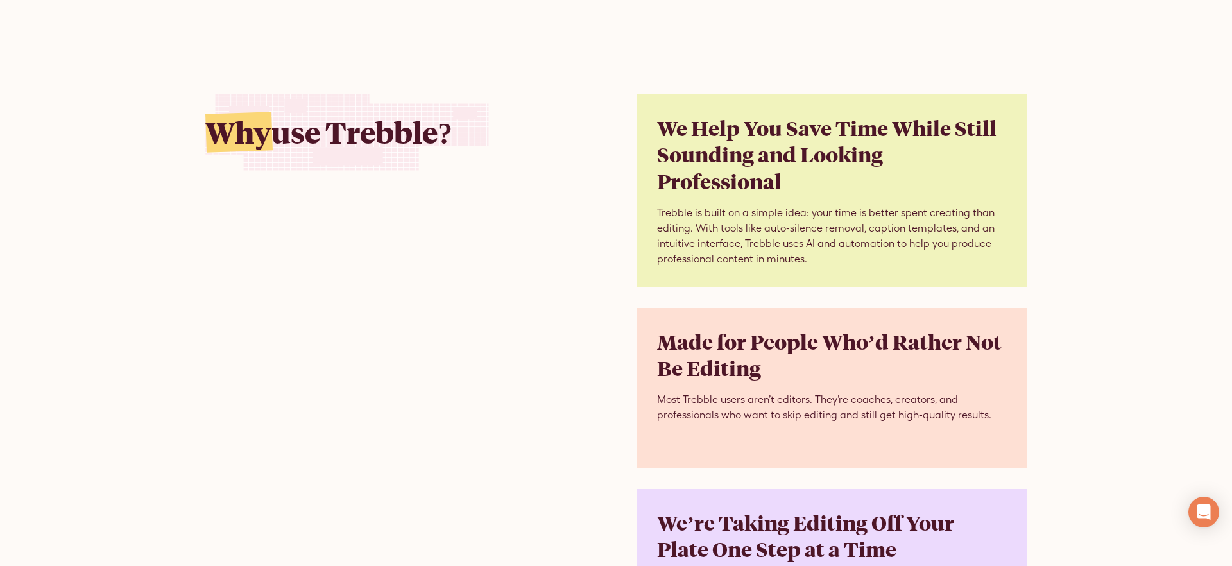
scroll to position [8135, 0]
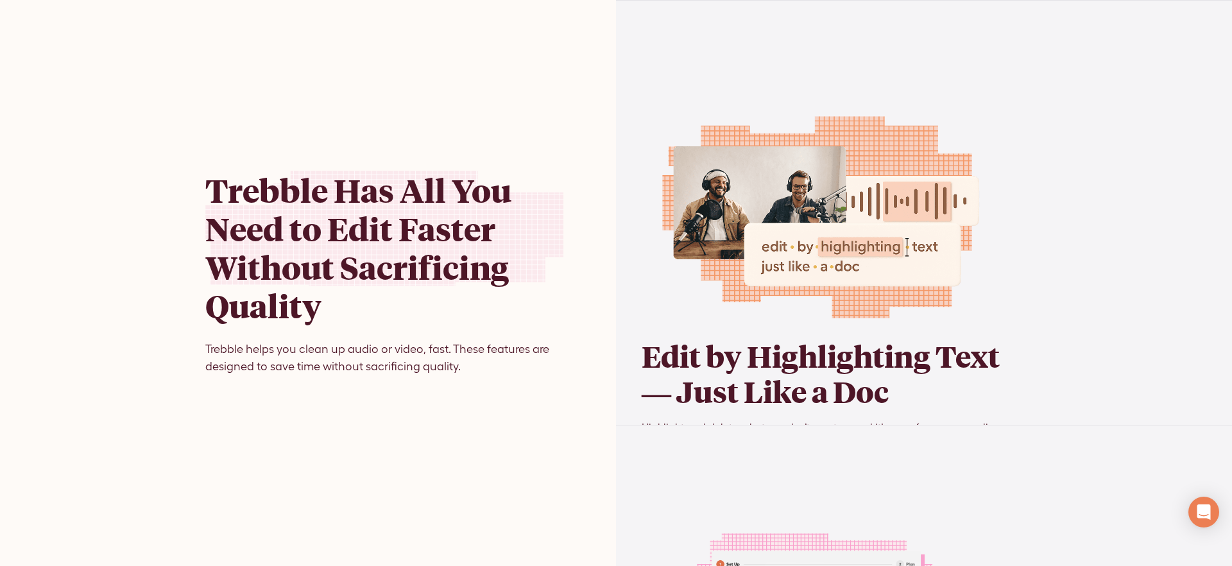
scroll to position [3999, 0]
